Goal: Transaction & Acquisition: Subscribe to service/newsletter

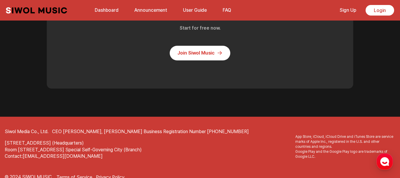
scroll to position [1528, 0]
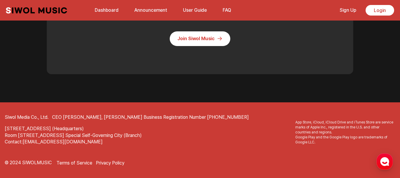
click at [182, 40] on link "Join Siwol Music" at bounding box center [200, 38] width 61 height 15
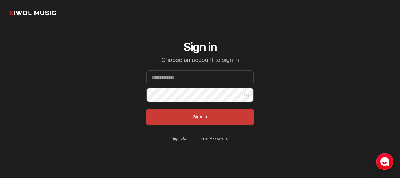
click at [181, 139] on link "Sign Up" at bounding box center [178, 139] width 15 height 4
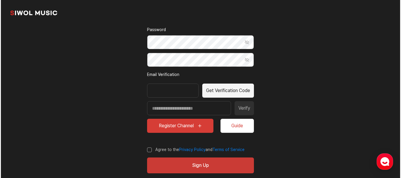
scroll to position [115, 0]
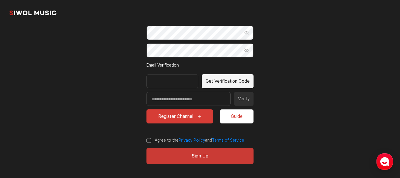
click at [229, 113] on button "Guide" at bounding box center [236, 117] width 33 height 14
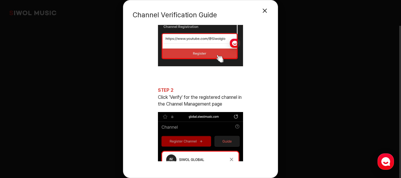
scroll to position [147, 0]
